Goal: Information Seeking & Learning: Learn about a topic

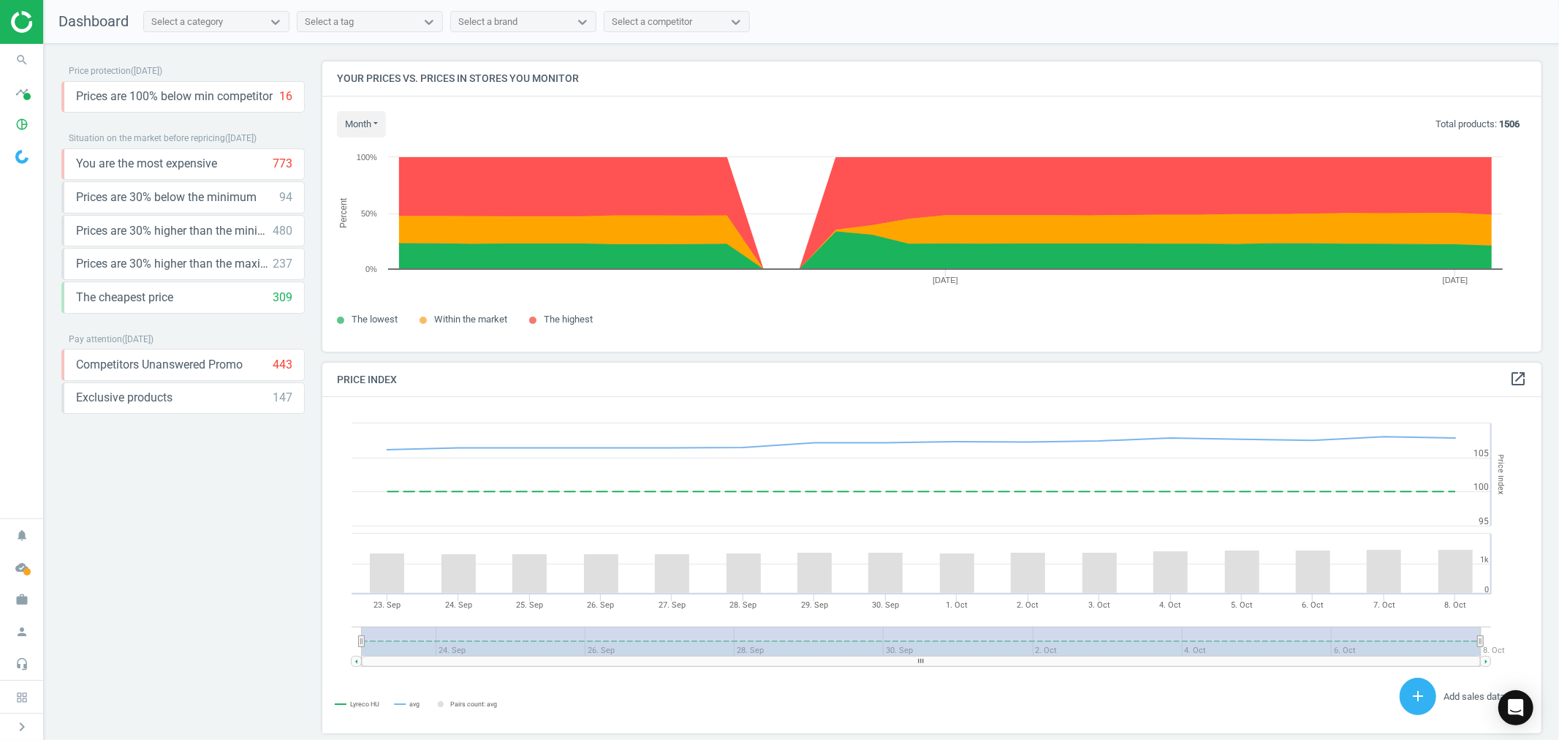
scroll to position [362, 1232]
click at [23, 610] on icon "work" at bounding box center [22, 599] width 28 height 28
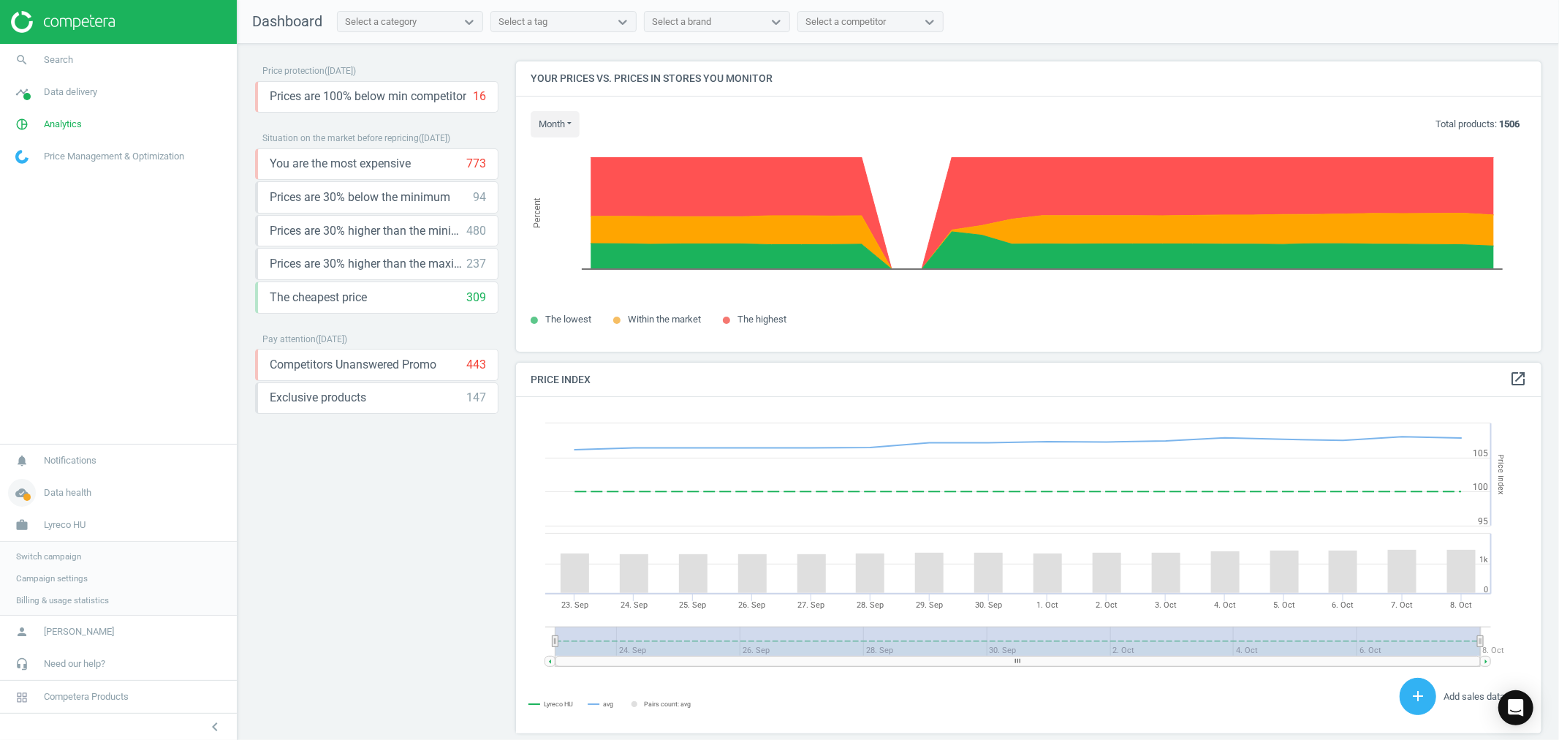
scroll to position [8, 8]
click at [61, 550] on span "Switch campaign" at bounding box center [48, 556] width 65 height 12
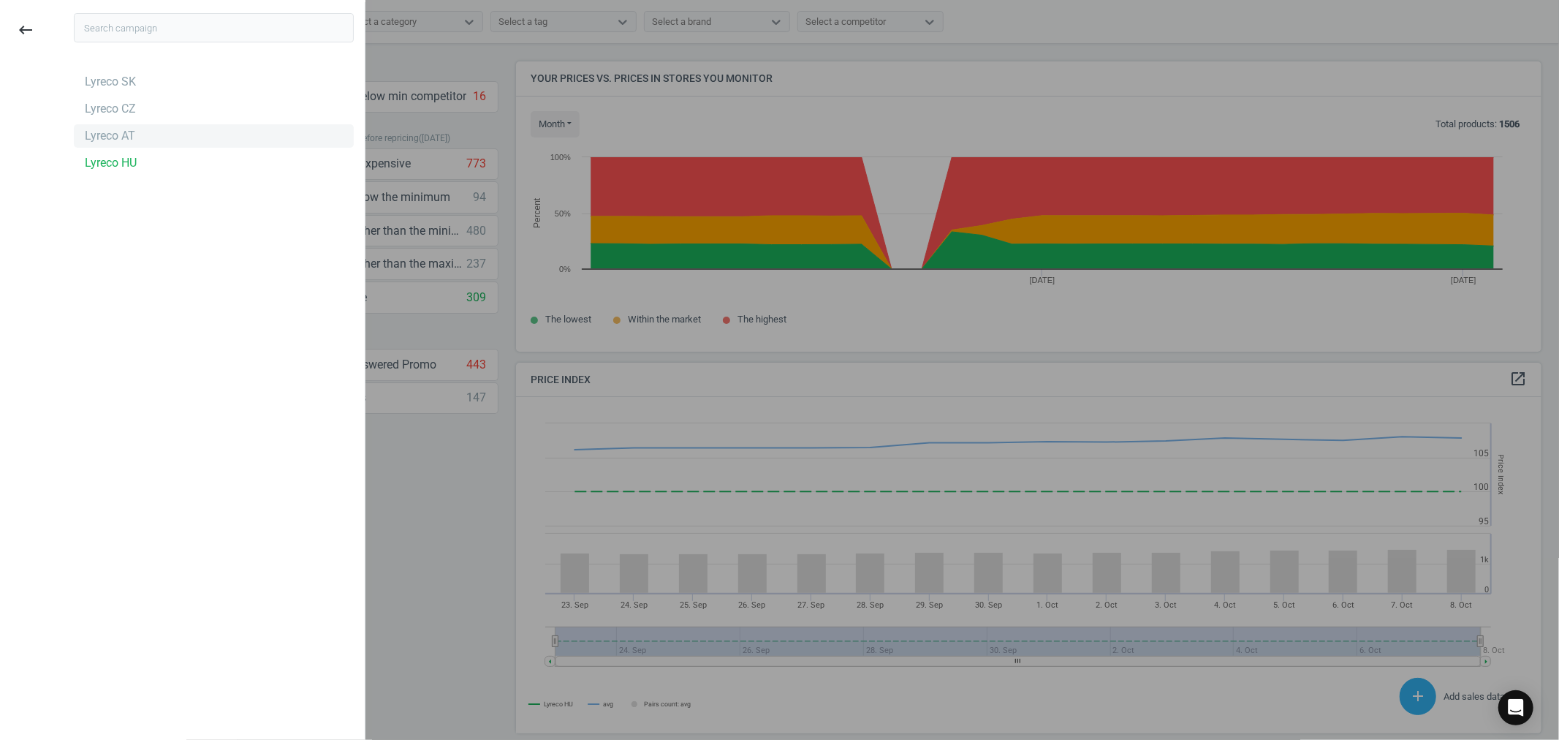
click at [117, 132] on div "Lyreco AT" at bounding box center [110, 136] width 50 height 16
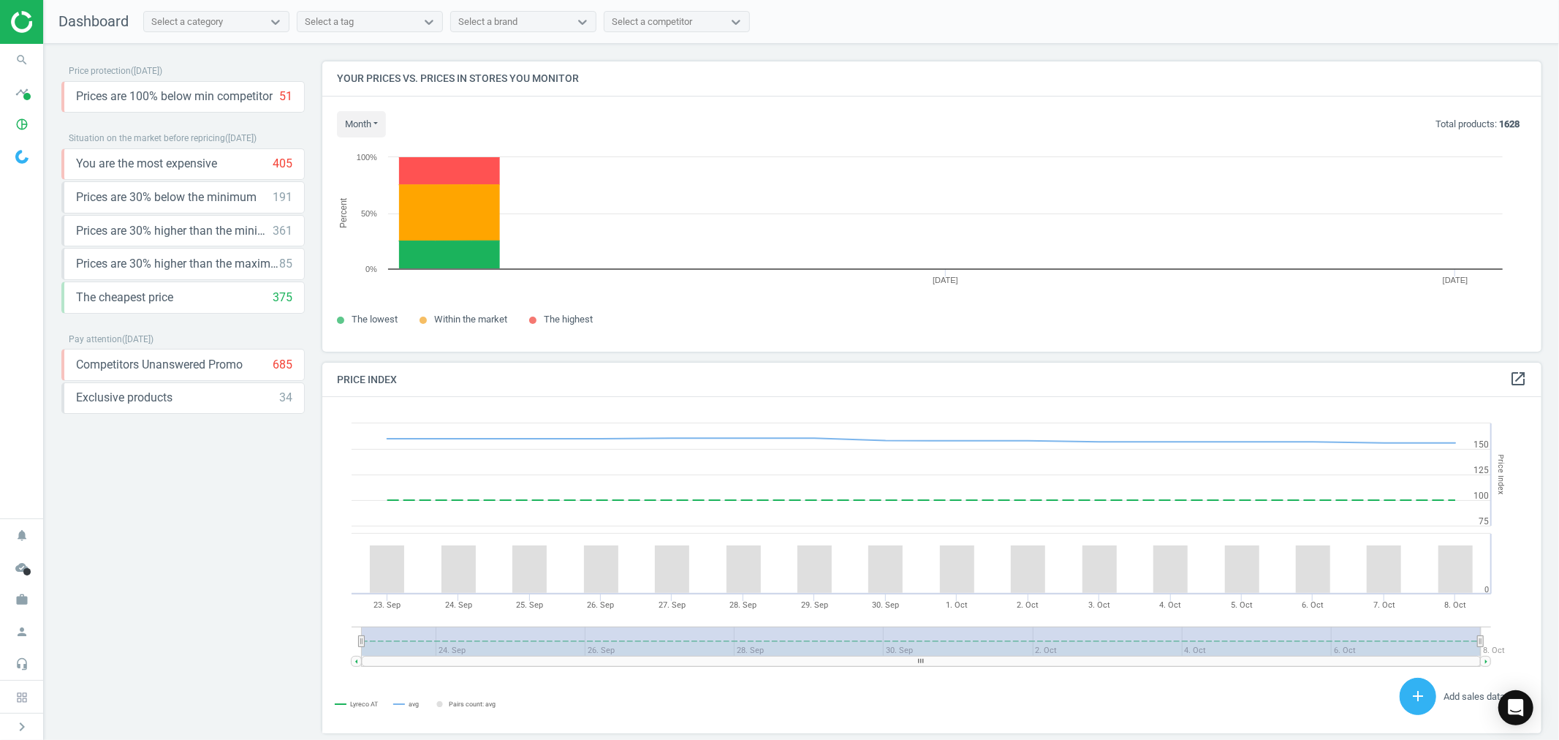
scroll to position [362, 1232]
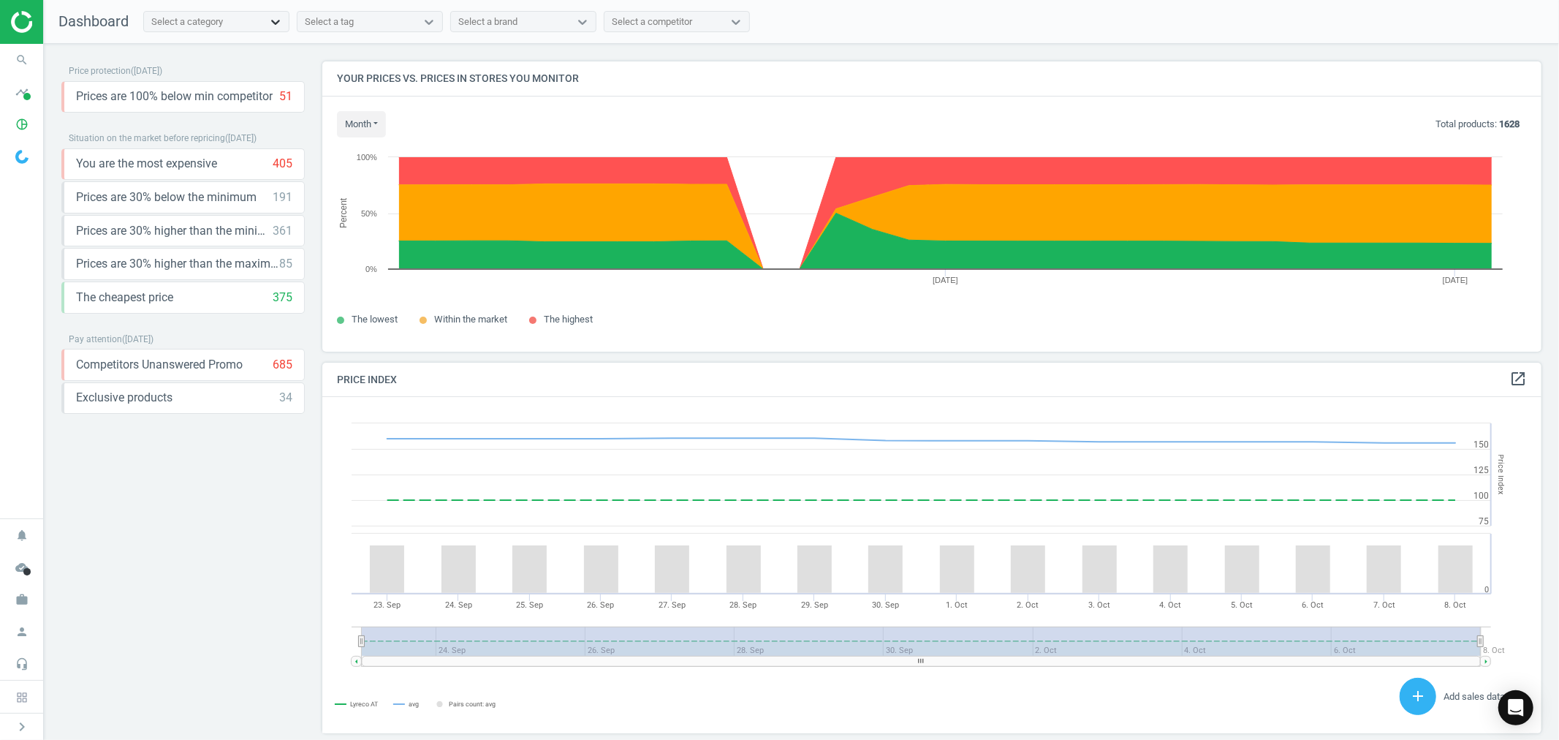
click at [274, 22] on icon at bounding box center [275, 22] width 9 height 5
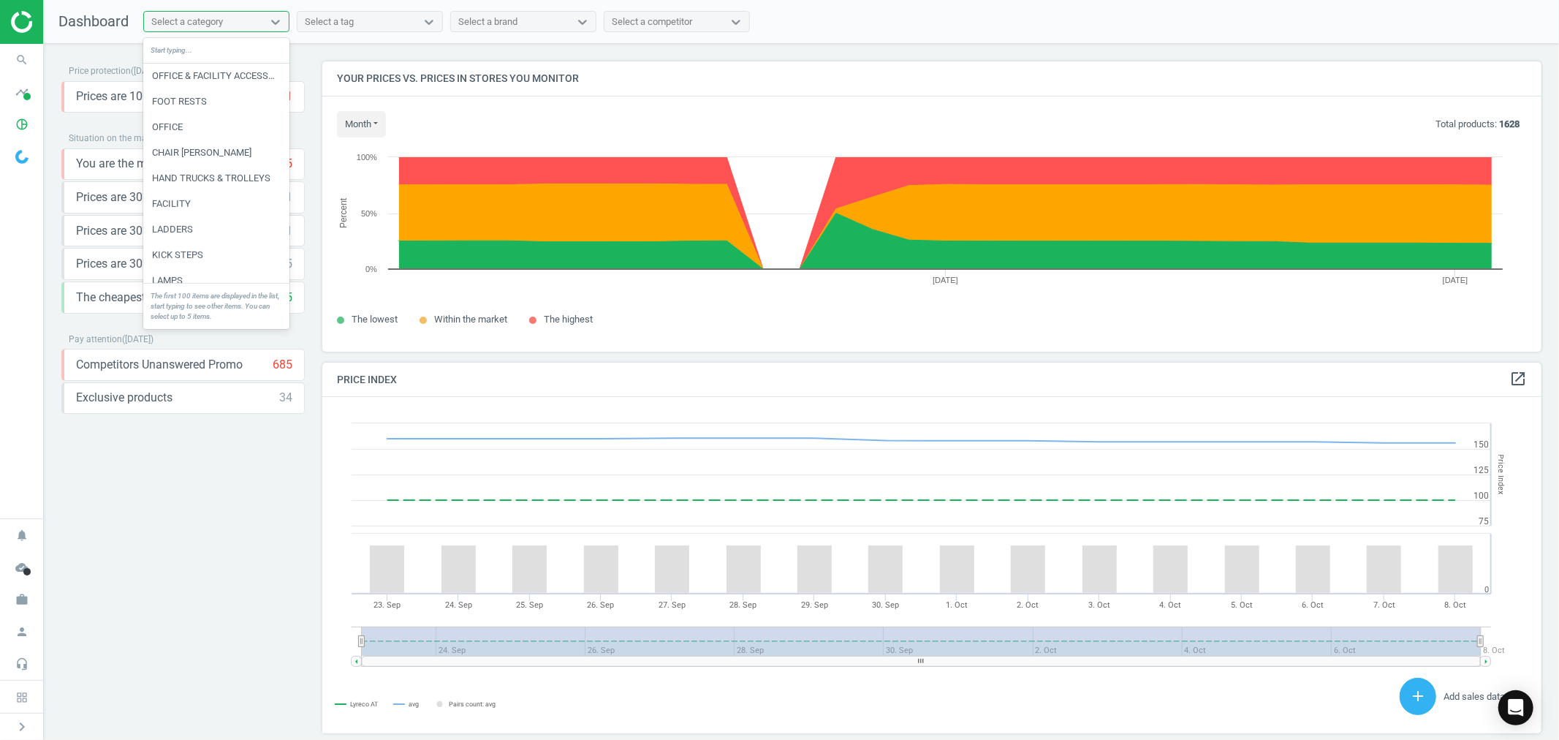
scroll to position [487, 0]
click at [191, 22] on div "Select a category" at bounding box center [187, 21] width 72 height 13
type input "t"
type input "h"
type input "laser"
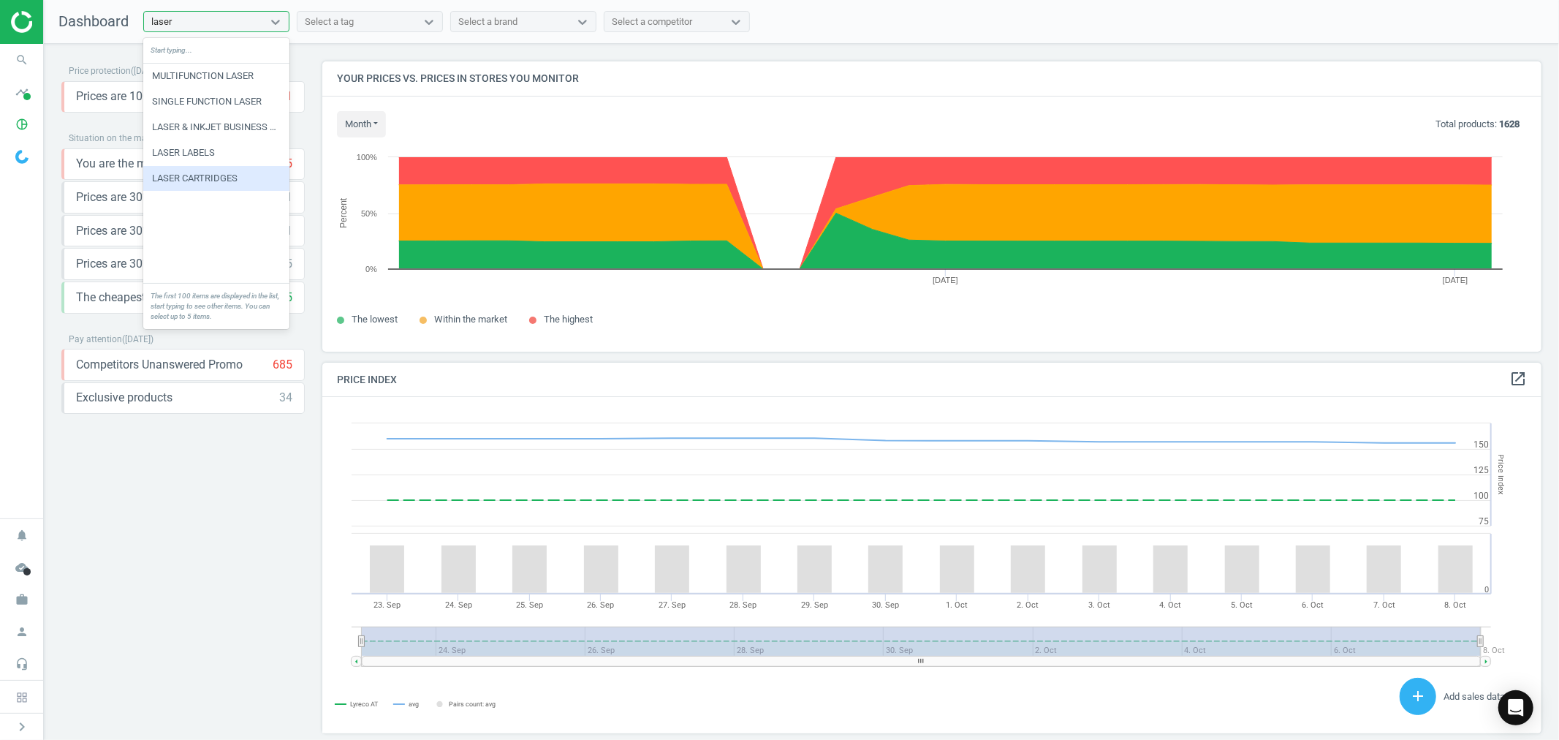
click at [232, 170] on div "LASER CARTRIDGES" at bounding box center [216, 178] width 146 height 25
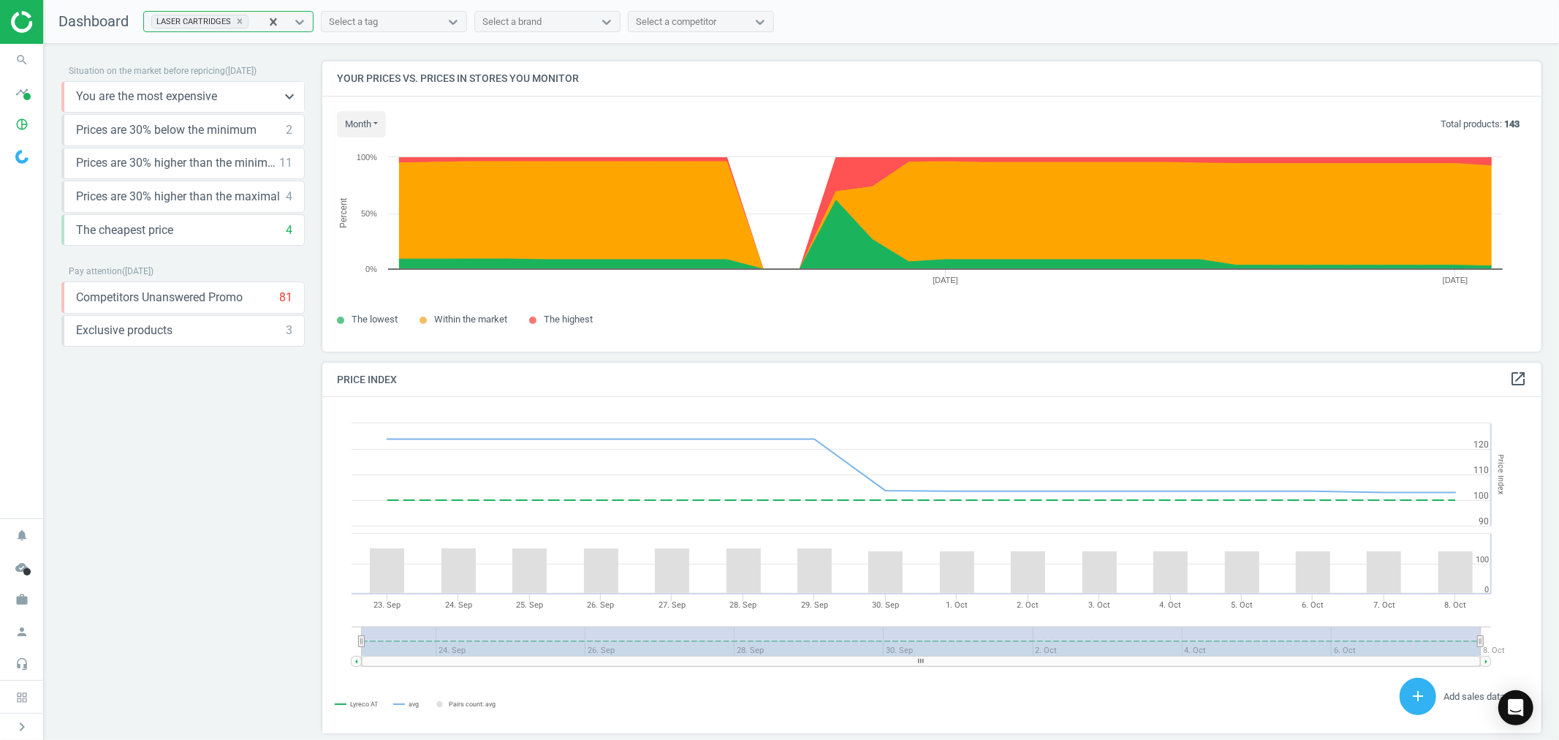
click at [220, 99] on div "You are the most expensive 11 keyboard_arrow_down" at bounding box center [184, 96] width 216 height 16
click at [292, 96] on icon "keyboard_arrow_down" at bounding box center [290, 97] width 18 height 18
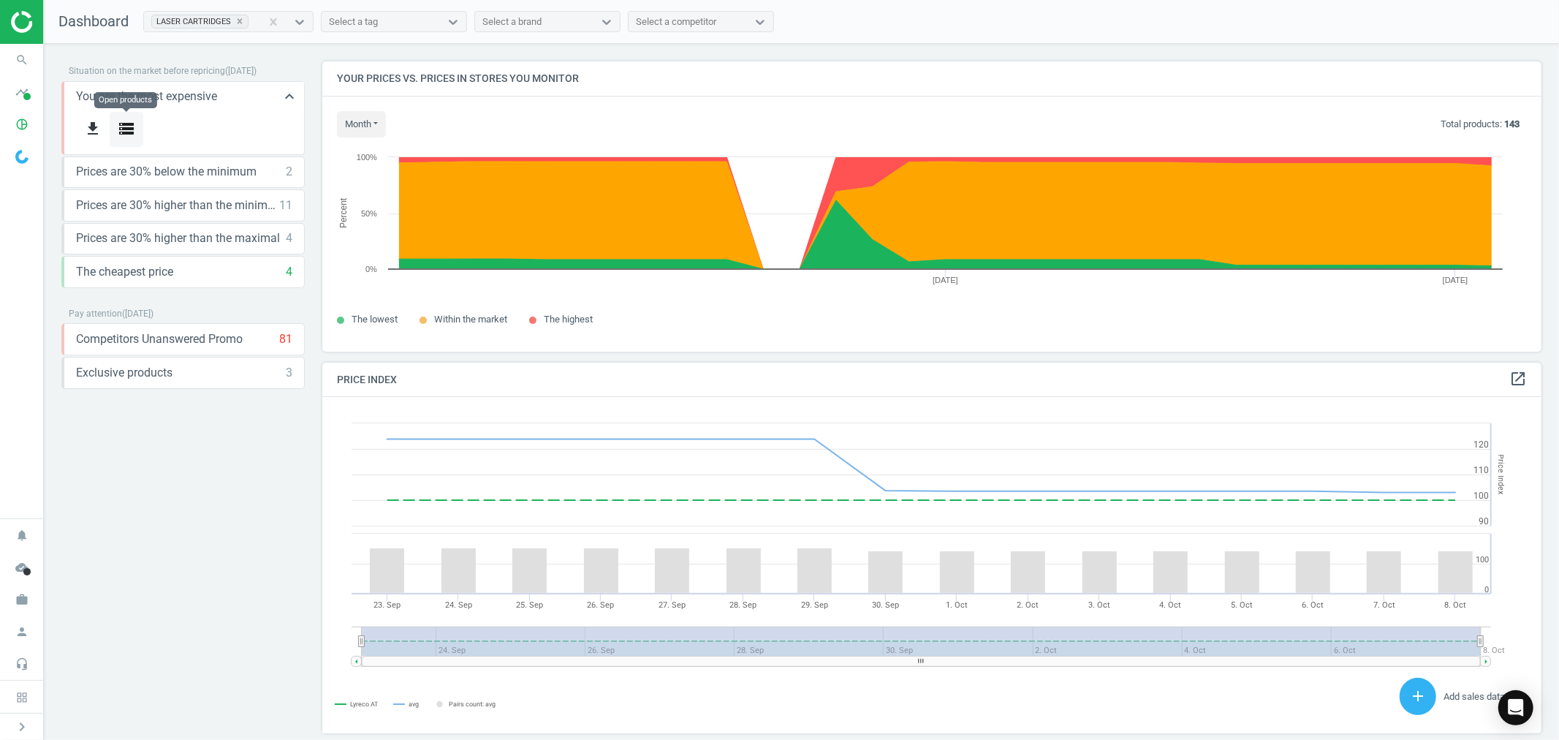
click at [125, 126] on icon "storage" at bounding box center [127, 129] width 18 height 18
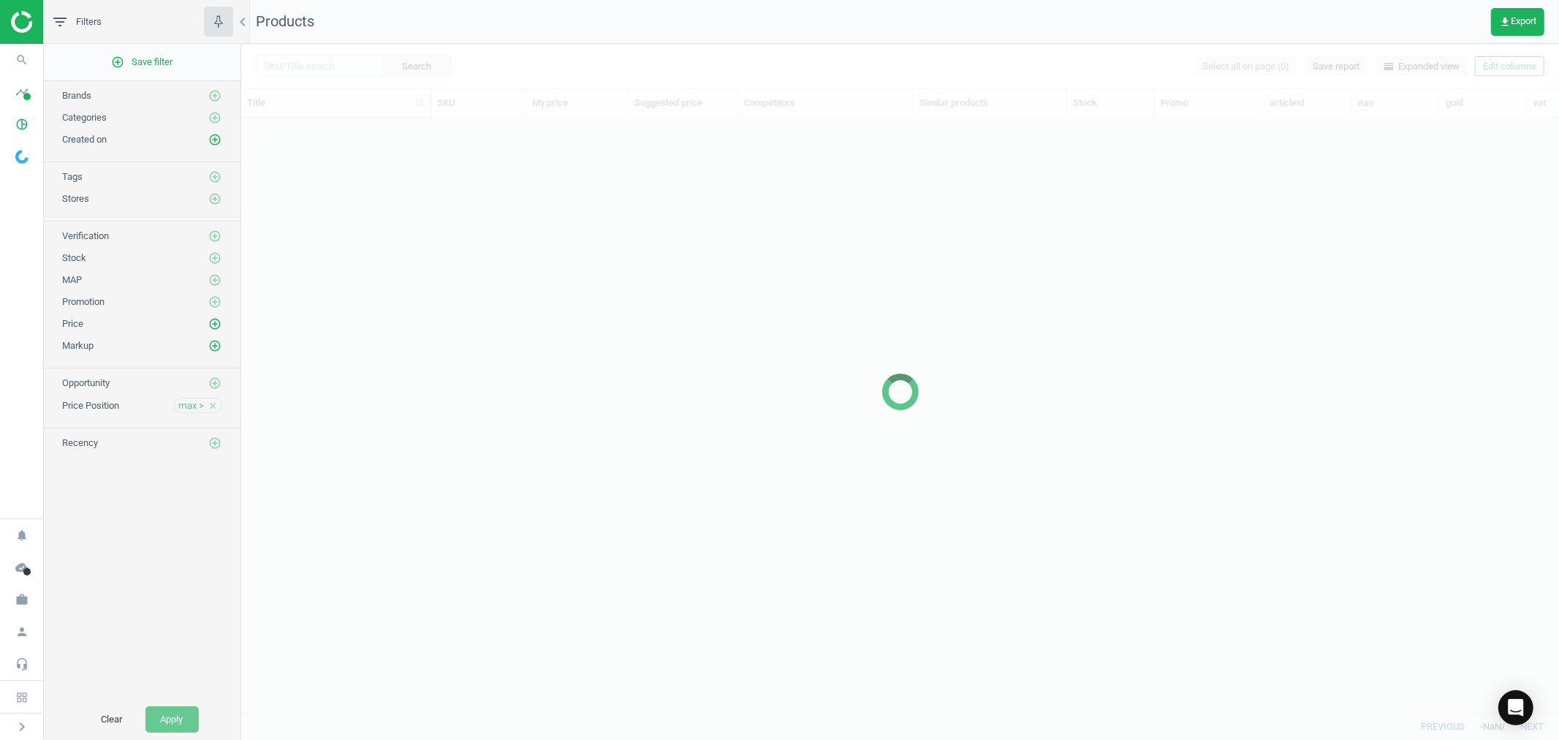
scroll to position [569, 1305]
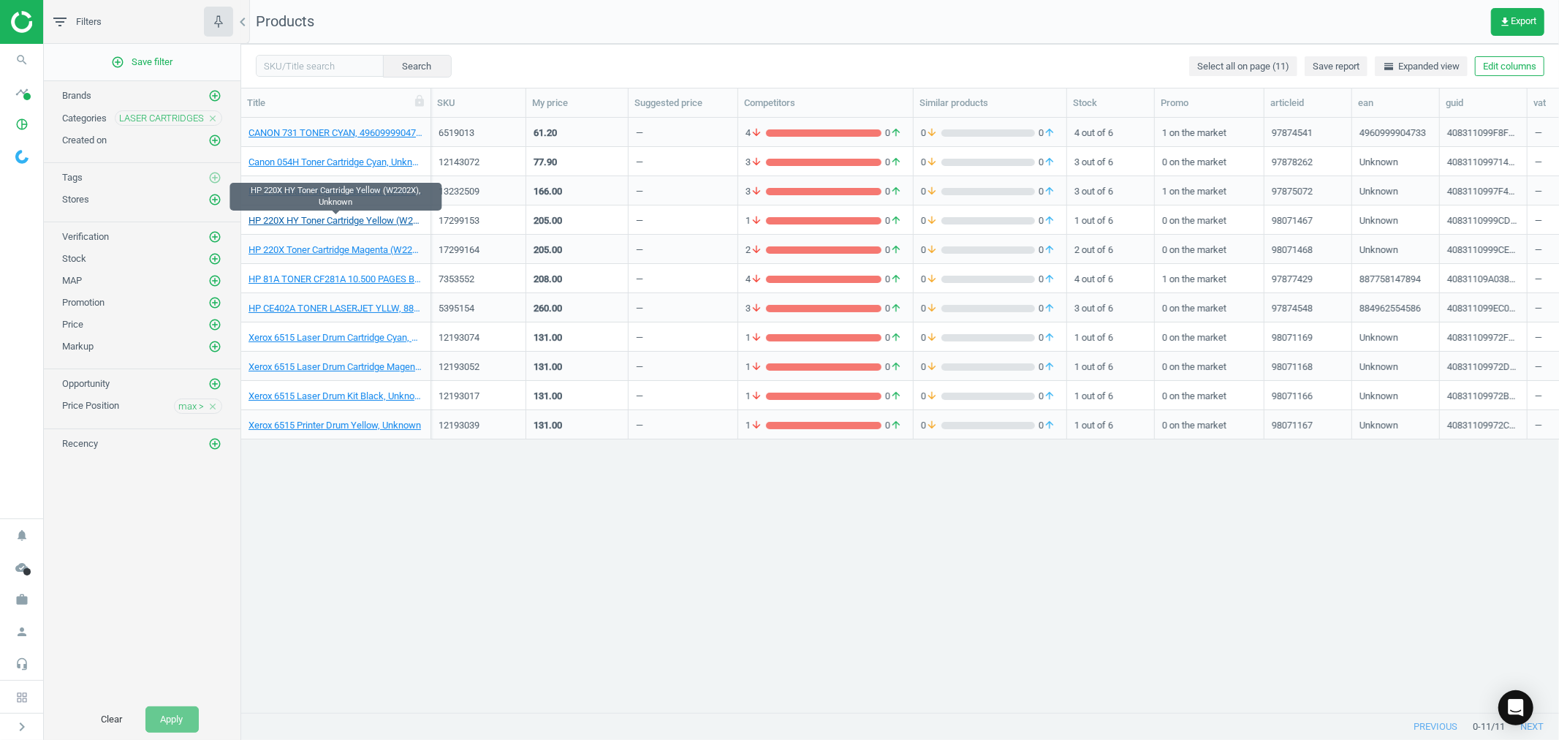
click at [346, 221] on link "HP 220X HY Toner Cartridge Yellow (W2202X), Unknown" at bounding box center [335, 220] width 175 height 13
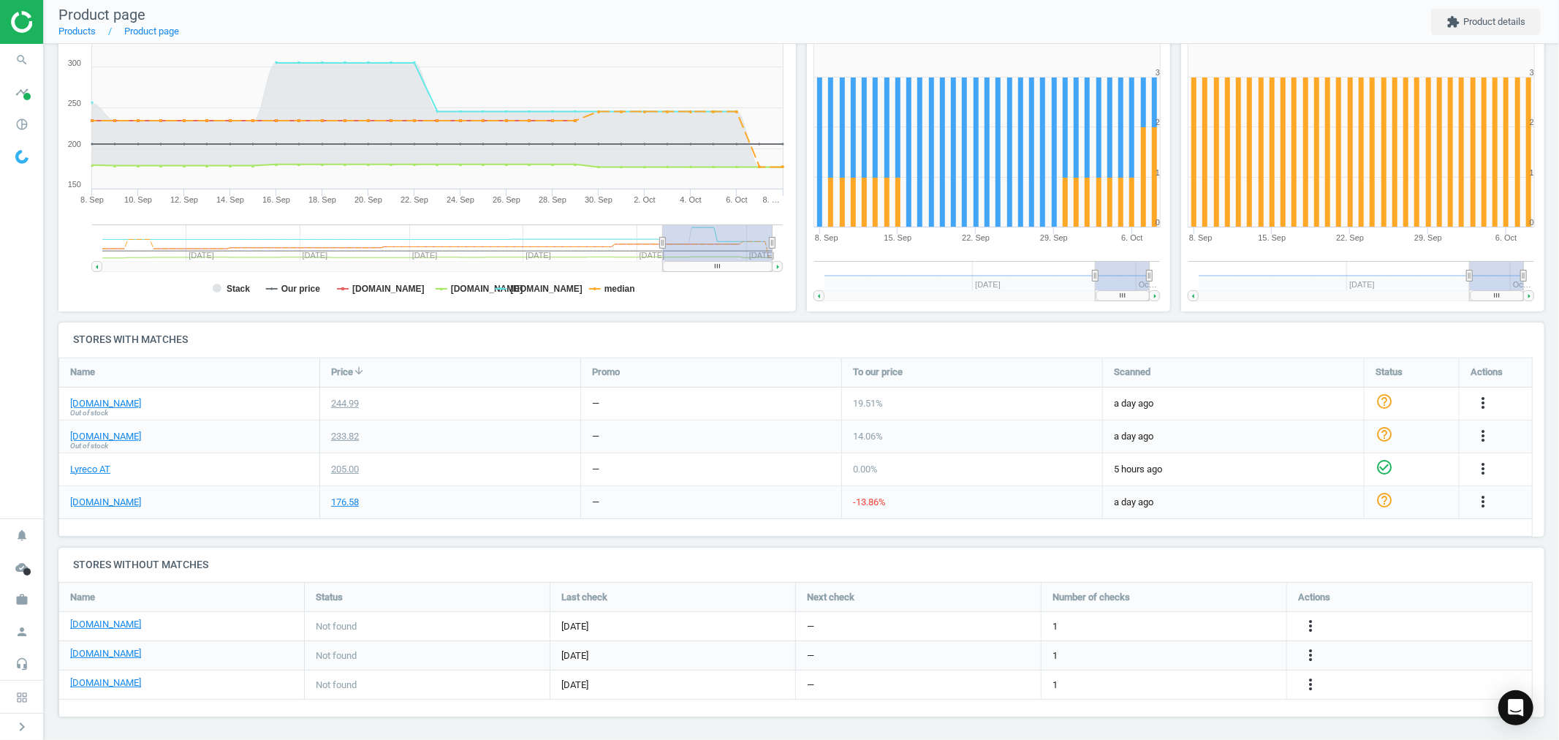
scroll to position [205, 0]
